Goal: Obtain resource: Download file/media

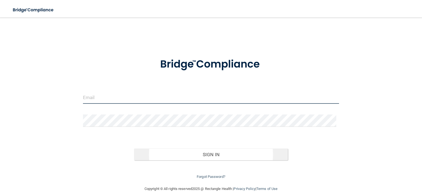
type input "[EMAIL_ADDRESS][DOMAIN_NAME]"
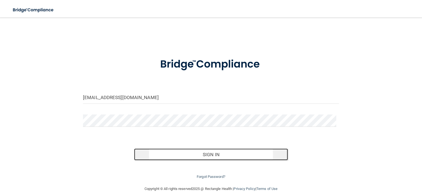
click at [205, 153] on button "Sign In" at bounding box center [210, 155] width 153 height 12
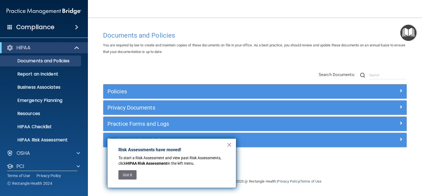
click at [229, 145] on button "×" at bounding box center [229, 144] width 5 height 9
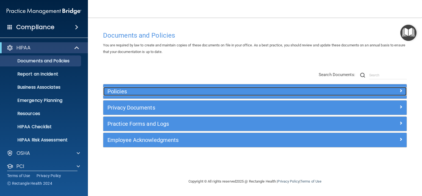
click at [384, 90] on div at bounding box center [369, 90] width 76 height 7
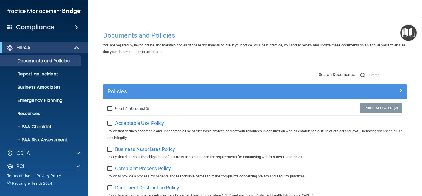
click at [110, 108] on input "Select All (Unselect 0) Unselect All" at bounding box center [110, 109] width 6 height 4
checkbox input "true"
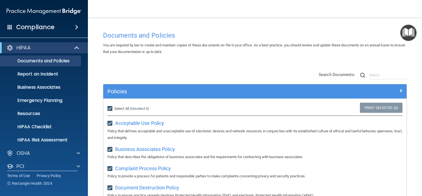
checkbox input "true"
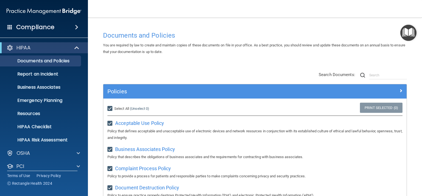
checkbox input "true"
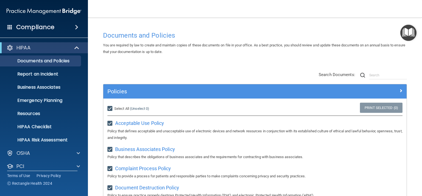
checkbox input "true"
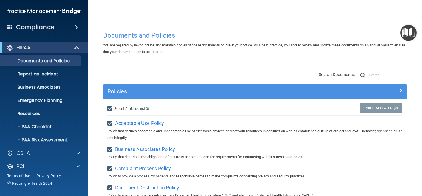
checkbox input "true"
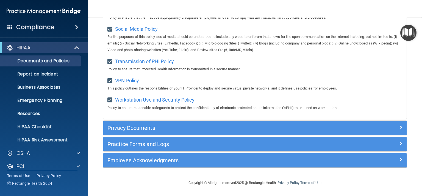
scroll to position [438, 0]
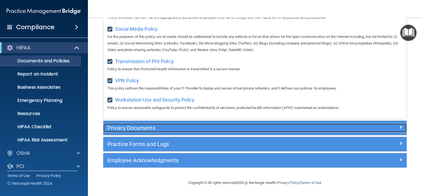
click at [361, 124] on div at bounding box center [369, 127] width 76 height 7
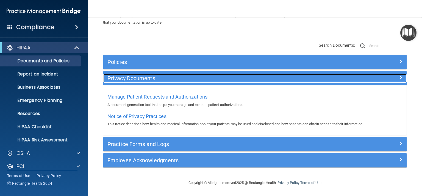
scroll to position [29, 0]
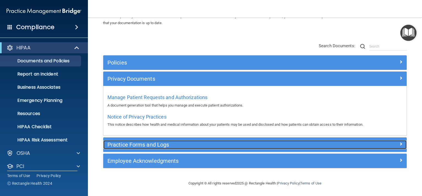
click at [331, 141] on div at bounding box center [369, 143] width 76 height 7
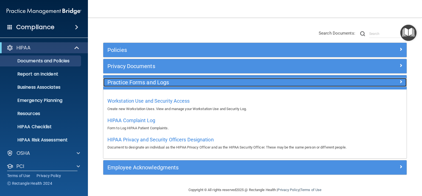
scroll to position [48, 0]
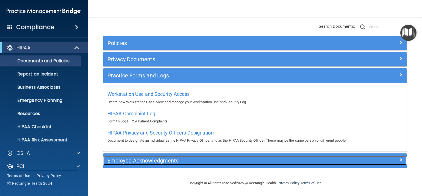
click at [323, 159] on h5 "Employee Acknowledgments" at bounding box center [216, 161] width 219 height 6
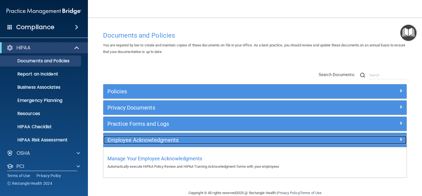
scroll to position [0, 0]
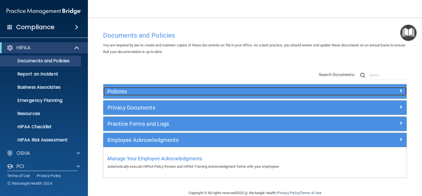
click at [274, 90] on h5 "Policies" at bounding box center [216, 91] width 219 height 6
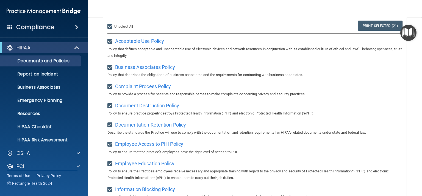
scroll to position [82, 0]
click at [379, 24] on link "Print Selected (21)" at bounding box center [380, 25] width 44 height 10
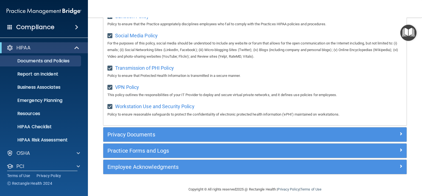
scroll to position [438, 0]
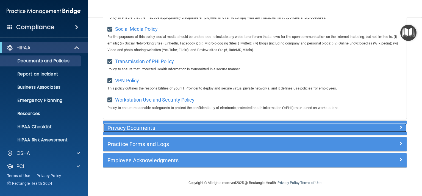
click at [247, 126] on h5 "Privacy Documents" at bounding box center [216, 128] width 219 height 6
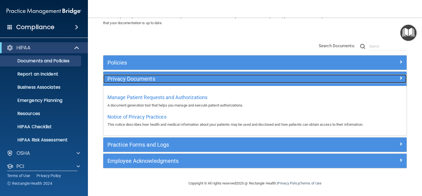
scroll to position [29, 0]
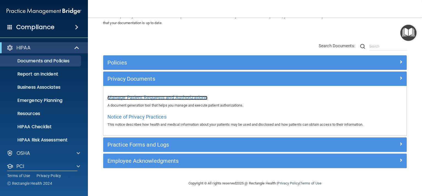
click at [181, 98] on span "Manage Patient Requests and Authorizations" at bounding box center [157, 97] width 100 height 6
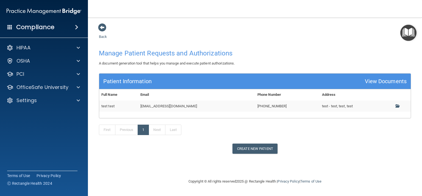
click at [170, 108] on td "[EMAIL_ADDRESS][DOMAIN_NAME]" at bounding box center [196, 105] width 117 height 11
click at [216, 104] on td "[EMAIL_ADDRESS][DOMAIN_NAME]" at bounding box center [196, 105] width 117 height 11
click at [255, 105] on td "[PHONE_NUMBER]" at bounding box center [287, 105] width 65 height 11
click at [102, 28] on span at bounding box center [102, 27] width 8 height 8
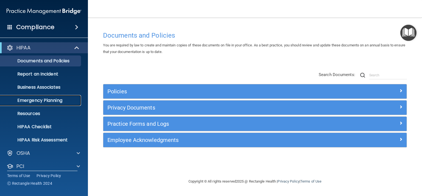
click at [49, 98] on p "Emergency Planning" at bounding box center [41, 100] width 75 height 5
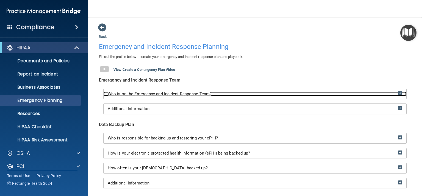
click at [207, 96] on span "Who is on the Emergency and Incident Response Team?" at bounding box center [160, 93] width 104 height 5
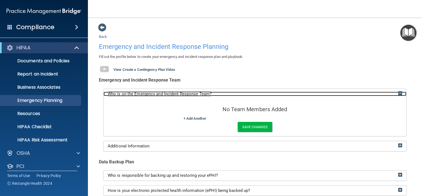
click at [206, 94] on span "Who is on the Emergency and Incident Response Team?" at bounding box center [160, 93] width 104 height 5
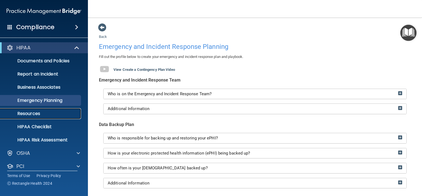
click at [52, 110] on link "Resources" at bounding box center [38, 113] width 86 height 11
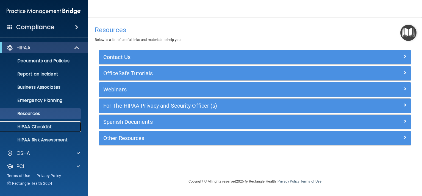
click at [49, 127] on p "HIPAA Checklist" at bounding box center [41, 126] width 75 height 5
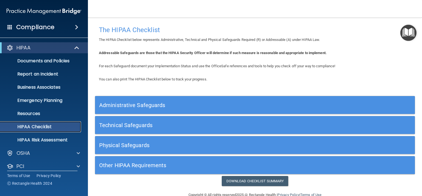
scroll to position [12, 0]
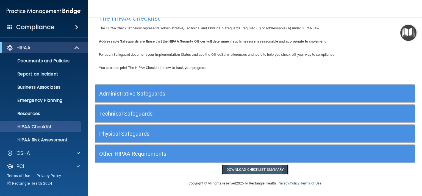
click at [259, 166] on link "Download Checklist Summary" at bounding box center [255, 169] width 67 height 10
